Goal: Transaction & Acquisition: Purchase product/service

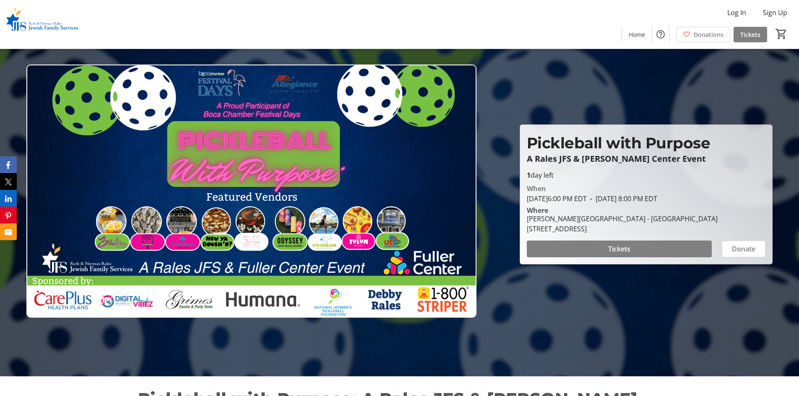
scroll to position [19, 0]
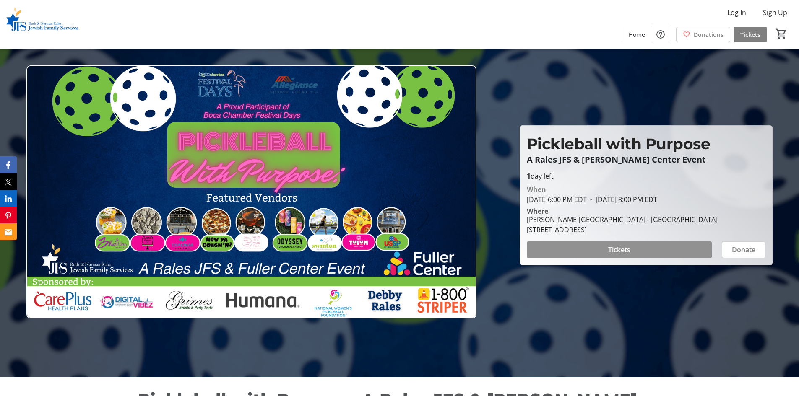
click at [580, 248] on span at bounding box center [619, 250] width 185 height 20
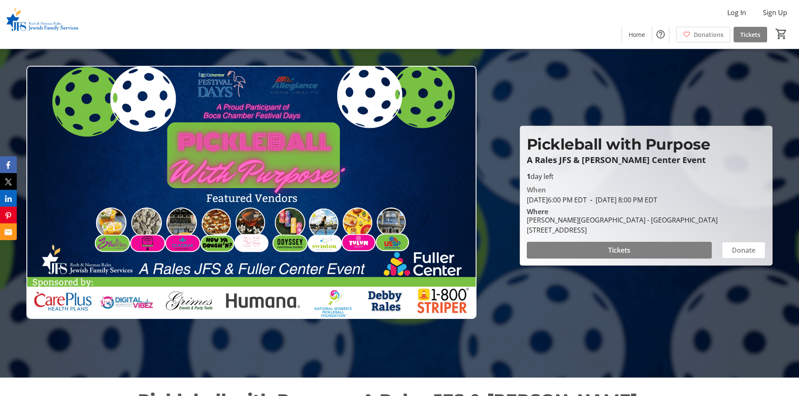
scroll to position [19, 0]
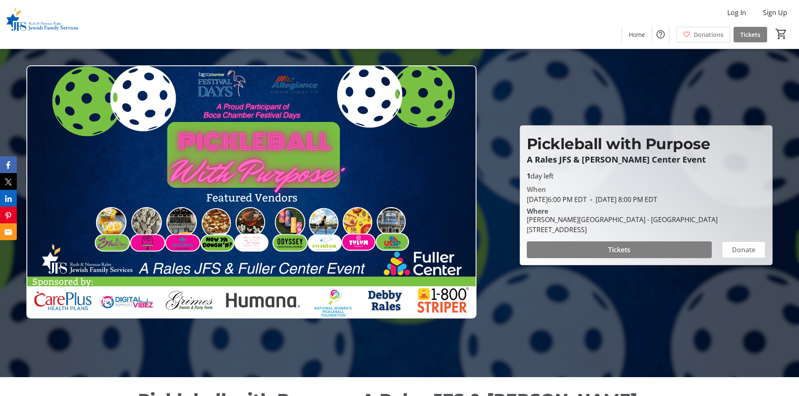
click at [98, 147] on img at bounding box center [251, 191] width 450 height 253
click at [96, 163] on img at bounding box center [251, 191] width 450 height 253
drag, startPoint x: 576, startPoint y: 250, endPoint x: 569, endPoint y: 238, distance: 13.5
click at [575, 250] on span at bounding box center [619, 250] width 185 height 20
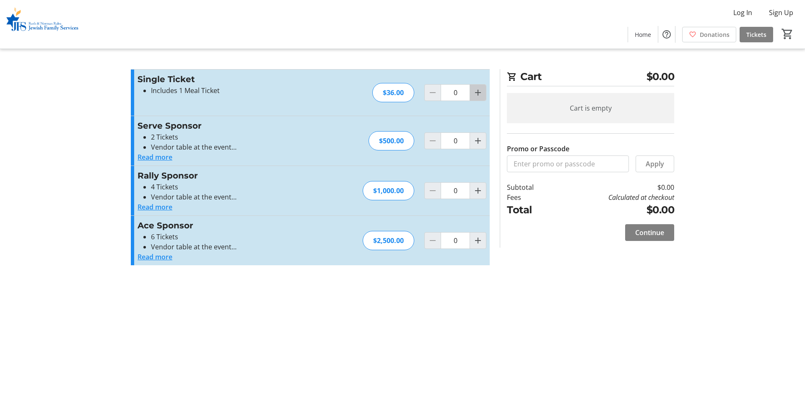
click at [480, 94] on mat-icon "Increment by one" at bounding box center [478, 93] width 10 height 10
type input "1"
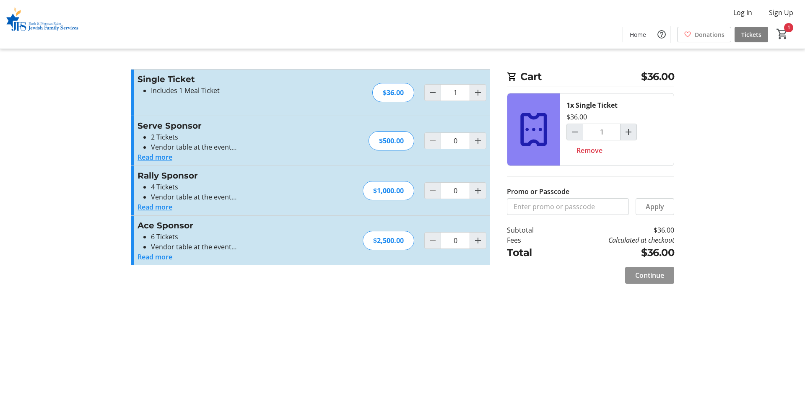
click at [642, 277] on span "Continue" at bounding box center [650, 276] width 29 height 10
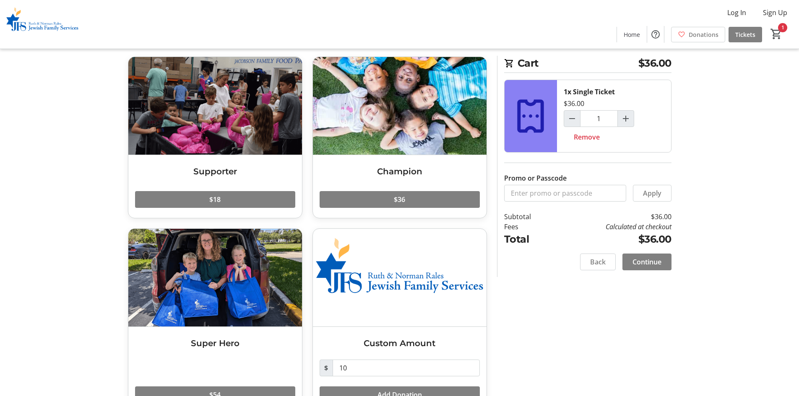
scroll to position [65, 0]
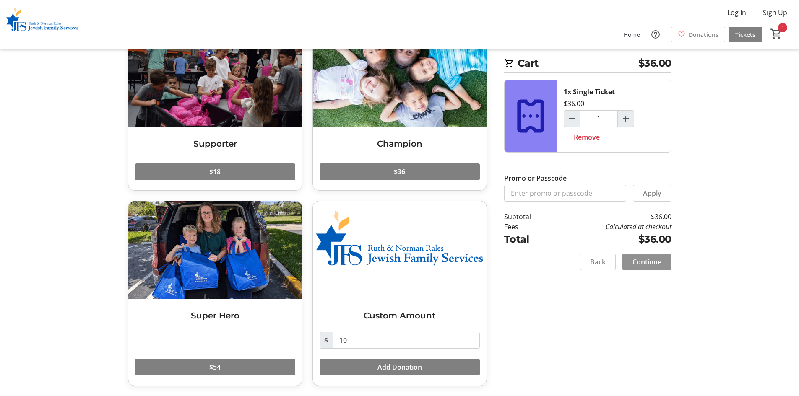
click at [660, 265] on span "Continue" at bounding box center [647, 262] width 29 height 10
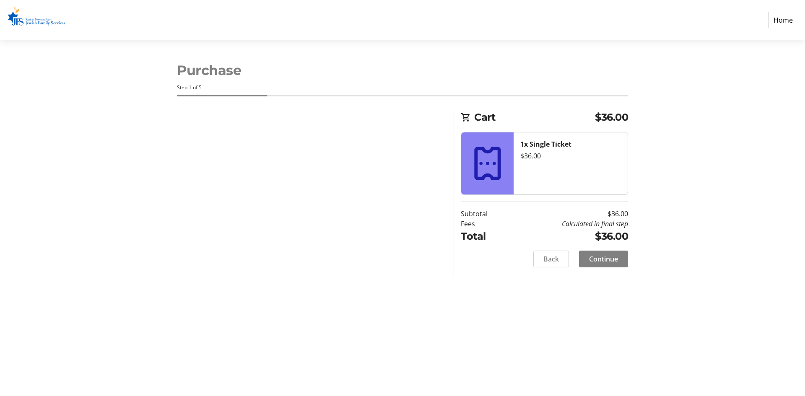
select select "US"
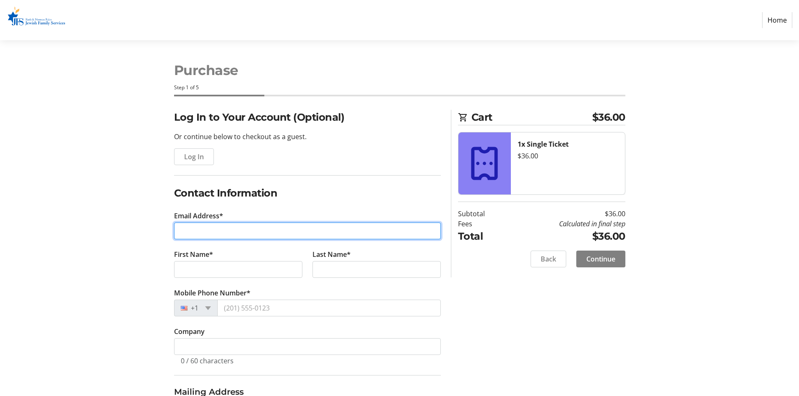
click at [284, 232] on input "Email Address*" at bounding box center [307, 231] width 267 height 17
click at [282, 232] on input "Email Address*" at bounding box center [307, 231] width 267 height 17
click at [281, 232] on input "Email Address*" at bounding box center [307, 231] width 267 height 17
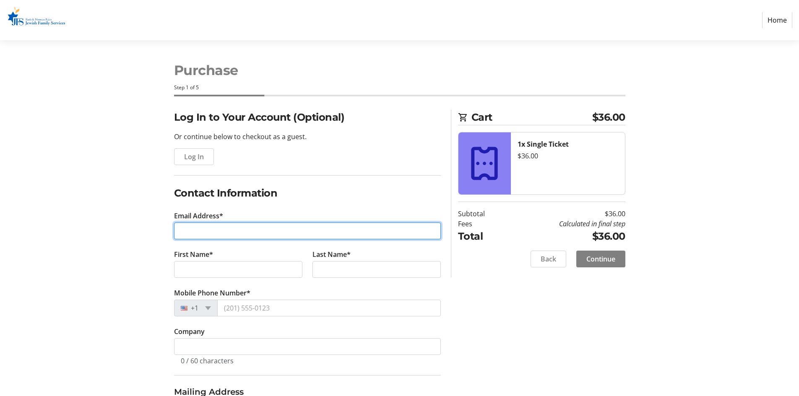
click at [281, 232] on input "Email Address*" at bounding box center [307, 231] width 267 height 17
type input "max.[PERSON_NAME]@raymondjames"
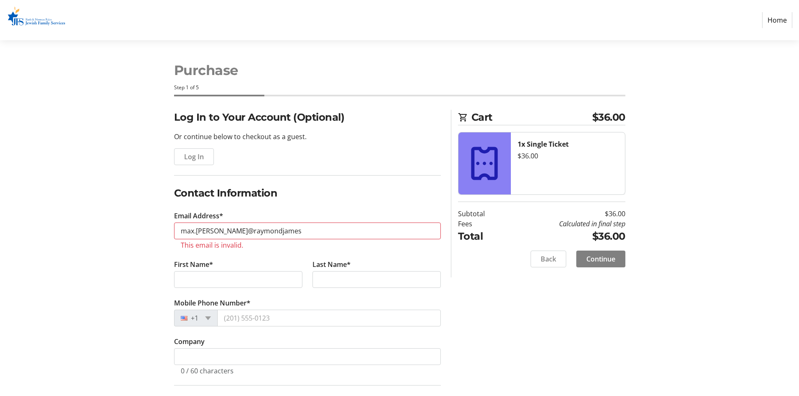
drag, startPoint x: 162, startPoint y: 153, endPoint x: 155, endPoint y: 146, distance: 9.8
click at [162, 153] on div "Log In to Your Account (Optional) Or continue below to checkout as a guest. Log…" at bounding box center [400, 324] width 554 height 428
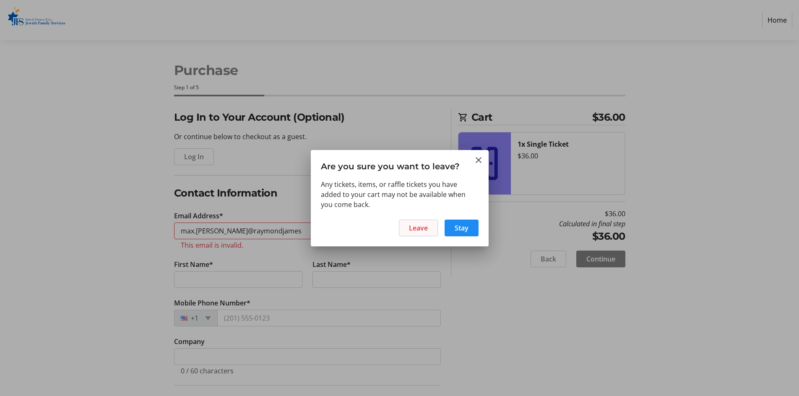
click at [431, 231] on span at bounding box center [418, 228] width 38 height 20
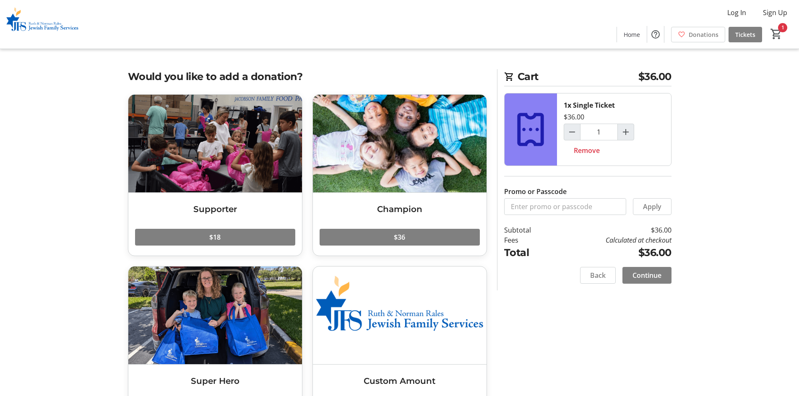
click at [58, 134] on tr-checkout-feature-upsell-ui "Cart $36.00 1x Single Ticket $36.00 1 Remove Promo or Passcode Apply Subtotal $…" at bounding box center [399, 231] width 799 height 462
click at [657, 271] on span "Continue" at bounding box center [647, 276] width 29 height 10
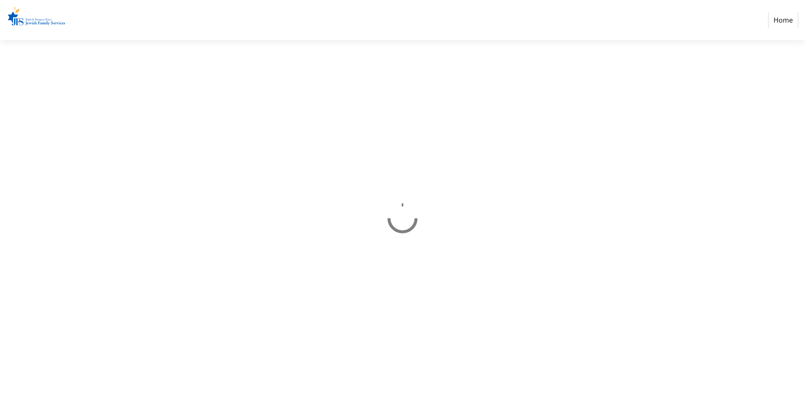
select select "US"
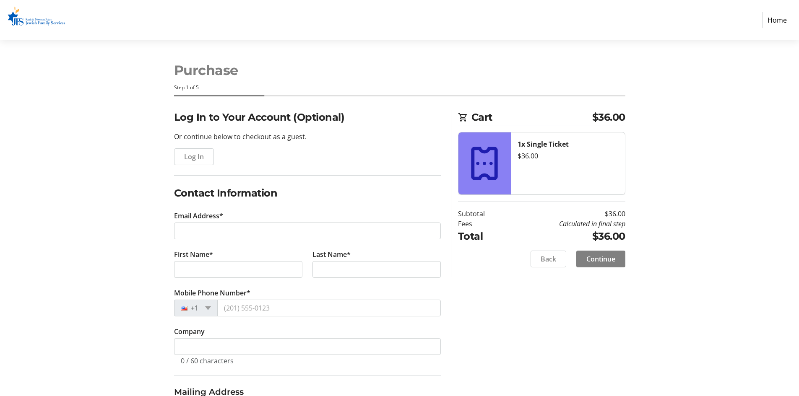
click at [725, 225] on section "Purchase Step 1 of 5 Cart $36.00 1x Single Ticket $36.00 Subtotal $36.00 Fees C…" at bounding box center [399, 283] width 799 height 487
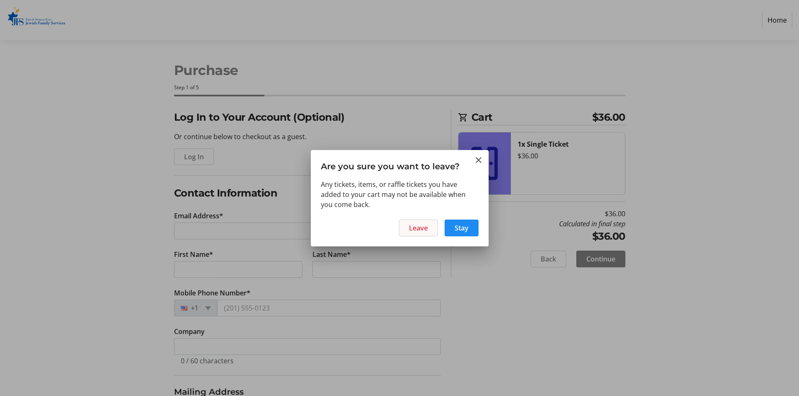
click at [416, 233] on span at bounding box center [418, 228] width 38 height 20
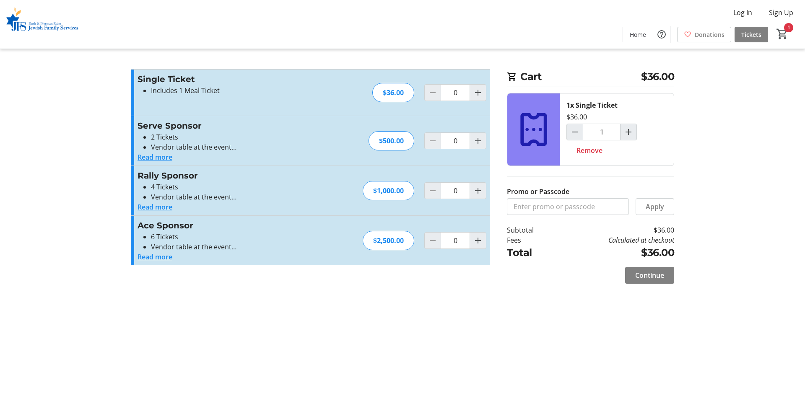
type input "1"
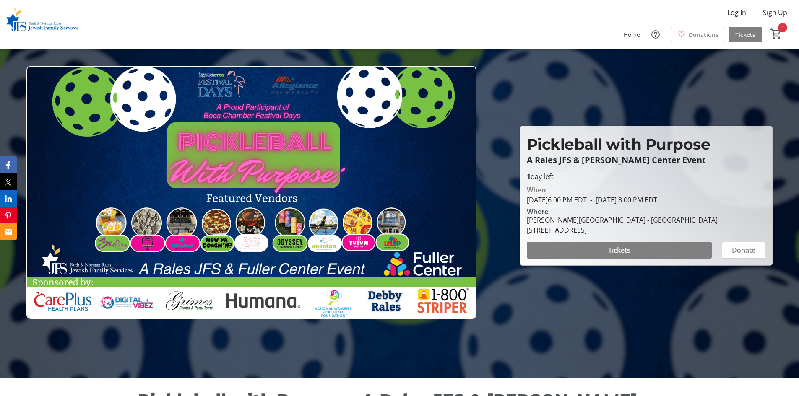
scroll to position [19, 0]
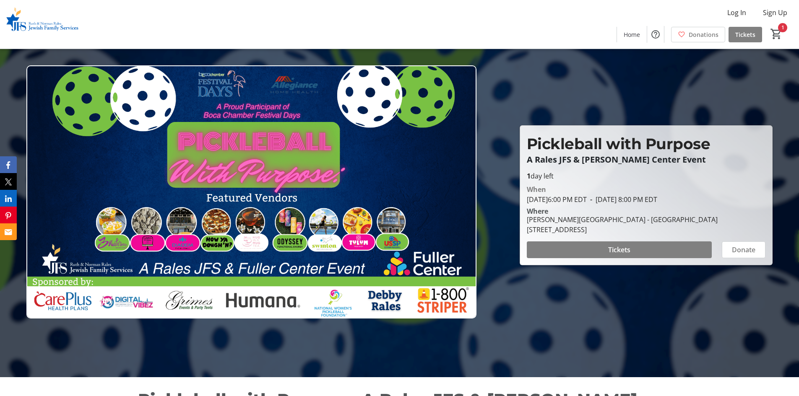
drag, startPoint x: 575, startPoint y: 198, endPoint x: 732, endPoint y: 200, distance: 156.9
click at [732, 200] on div "When [DATE] 6:00 PM EDT - [DATE] 8:00 PM EDT" at bounding box center [646, 195] width 239 height 20
click at [657, 200] on span "- [DATE] 8:00 PM EDT" at bounding box center [622, 199] width 70 height 9
drag, startPoint x: 568, startPoint y: 224, endPoint x: 607, endPoint y: 223, distance: 39.9
click at [607, 223] on div "[PERSON_NAME][GEOGRAPHIC_DATA] - [GEOGRAPHIC_DATA]" at bounding box center [622, 220] width 191 height 10
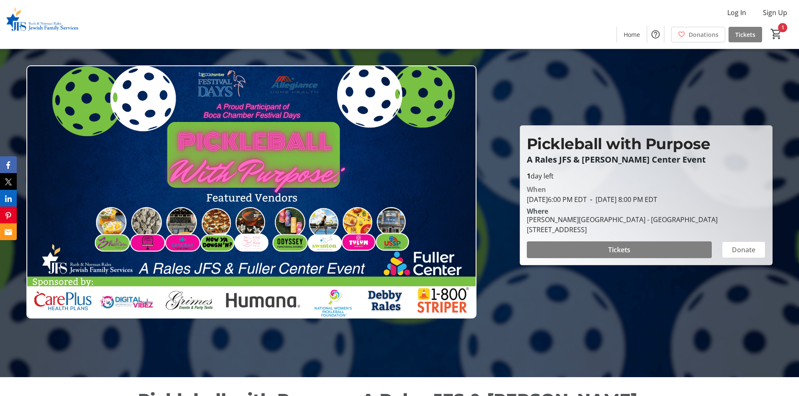
click at [570, 230] on div "[STREET_ADDRESS]" at bounding box center [622, 230] width 191 height 10
drag, startPoint x: 528, startPoint y: 231, endPoint x: 688, endPoint y: 231, distance: 159.8
click at [688, 231] on div "[PERSON_NAME][GEOGRAPHIC_DATA] - [GEOGRAPHIC_DATA] [STREET_ADDRESS]" at bounding box center [646, 225] width 249 height 20
drag, startPoint x: 673, startPoint y: 230, endPoint x: 669, endPoint y: 230, distance: 4.2
drag, startPoint x: 669, startPoint y: 230, endPoint x: 688, endPoint y: 193, distance: 42.0
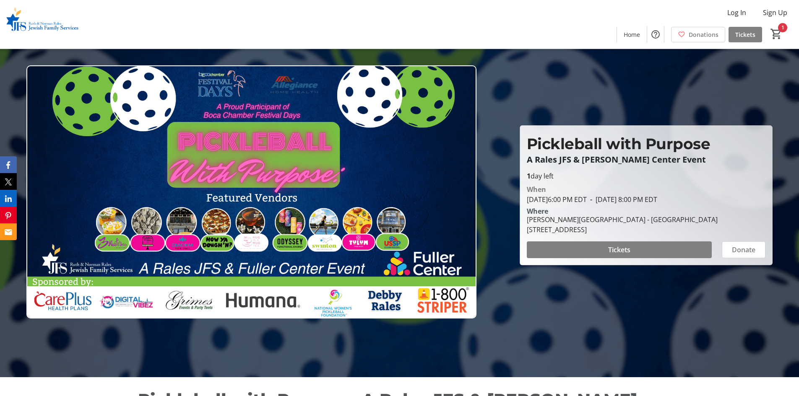
drag, startPoint x: 688, startPoint y: 193, endPoint x: 601, endPoint y: 230, distance: 94.9
click at [601, 230] on div "[STREET_ADDRESS]" at bounding box center [622, 230] width 191 height 10
click at [602, 230] on div "[STREET_ADDRESS]" at bounding box center [622, 230] width 191 height 10
copy div "[STREET_ADDRESS] Tickets Donate"
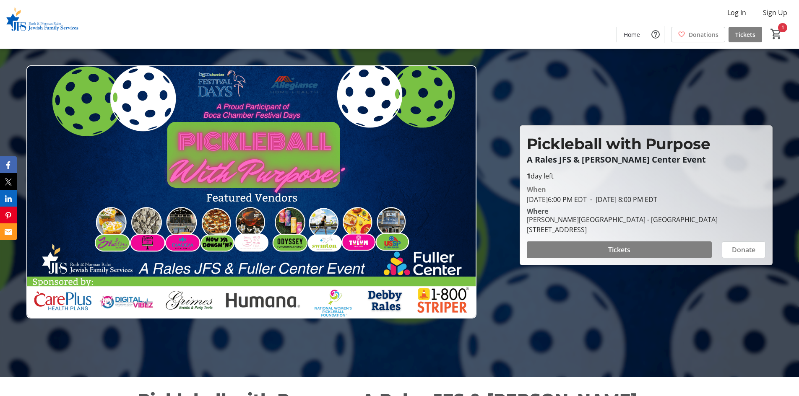
drag, startPoint x: 133, startPoint y: 41, endPoint x: 146, endPoint y: 39, distance: 12.3
click at [137, 40] on div "Log In Sign Up Home Donations Tickets 1" at bounding box center [399, 24] width 799 height 49
click at [234, 17] on div "Log In Sign Up Home Donations Tickets 1" at bounding box center [399, 24] width 799 height 49
